Goal: Task Accomplishment & Management: Use online tool/utility

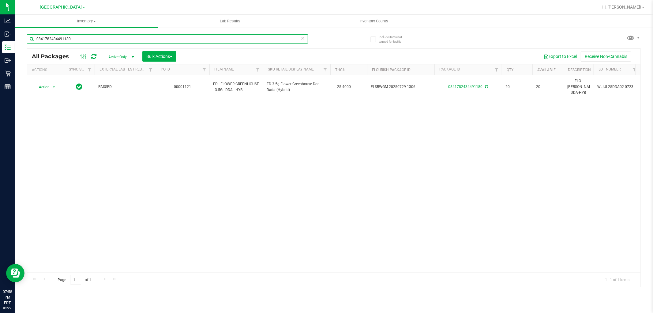
drag, startPoint x: 94, startPoint y: 38, endPoint x: 0, endPoint y: -15, distance: 108.4
click at [0, 0] on html "Analytics Inbound Inventory Outbound Retail Reports 07:58 PM EDT [DATE] 09/22 […" at bounding box center [326, 156] width 653 height 313
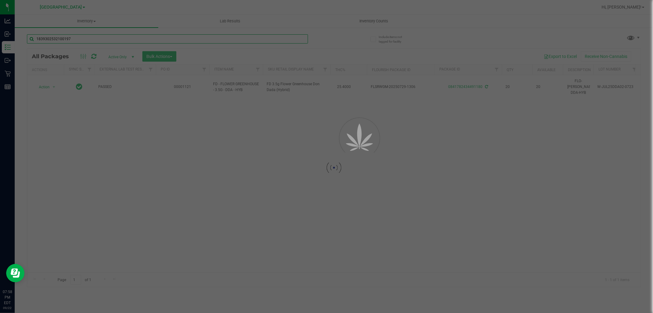
type input "1839302532100197"
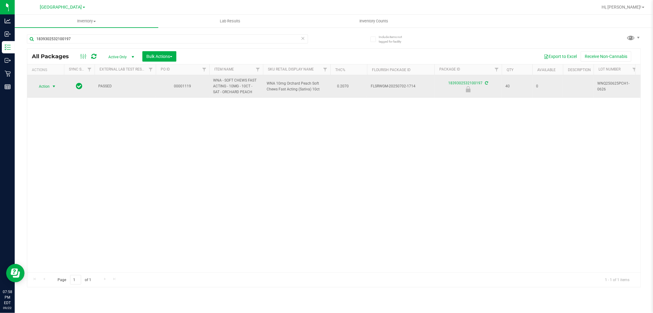
click at [53, 86] on span "select" at bounding box center [53, 86] width 5 height 5
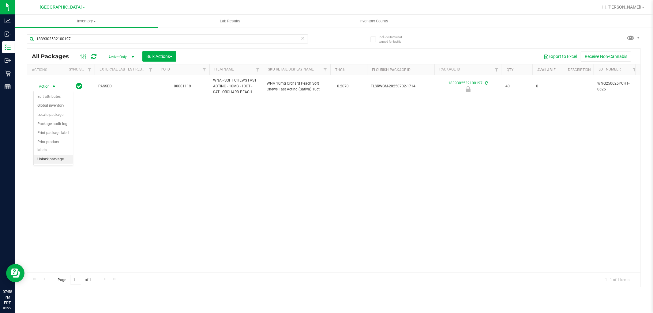
click at [44, 160] on li "Unlock package" at bounding box center [53, 159] width 39 height 9
